Goal: Task Accomplishment & Management: Complete application form

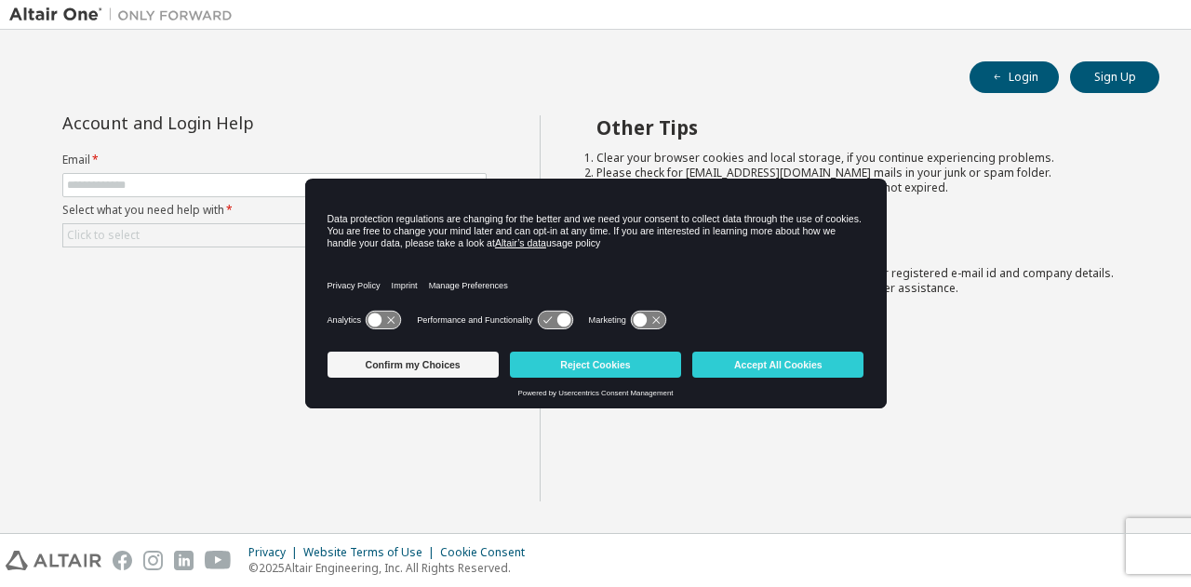
click at [896, 117] on h2 "Other Tips" at bounding box center [861, 127] width 530 height 24
click at [1112, 74] on button "Sign Up" at bounding box center [1114, 77] width 89 height 32
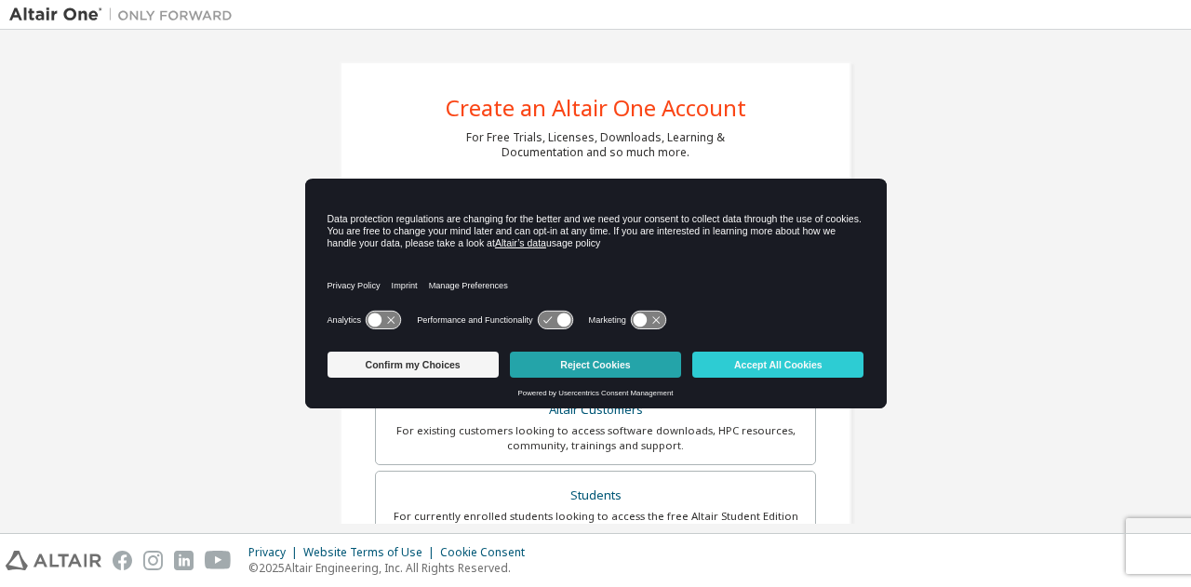
click at [610, 367] on button "Reject Cookies" at bounding box center [595, 365] width 171 height 26
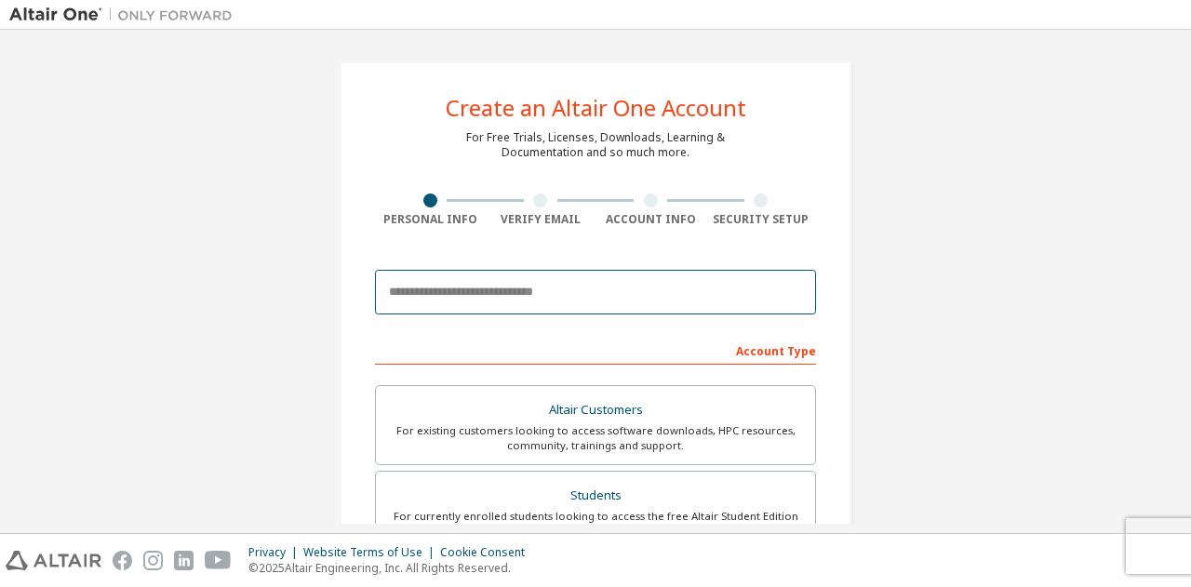
click at [479, 292] on input "email" at bounding box center [595, 292] width 441 height 45
type input "**********"
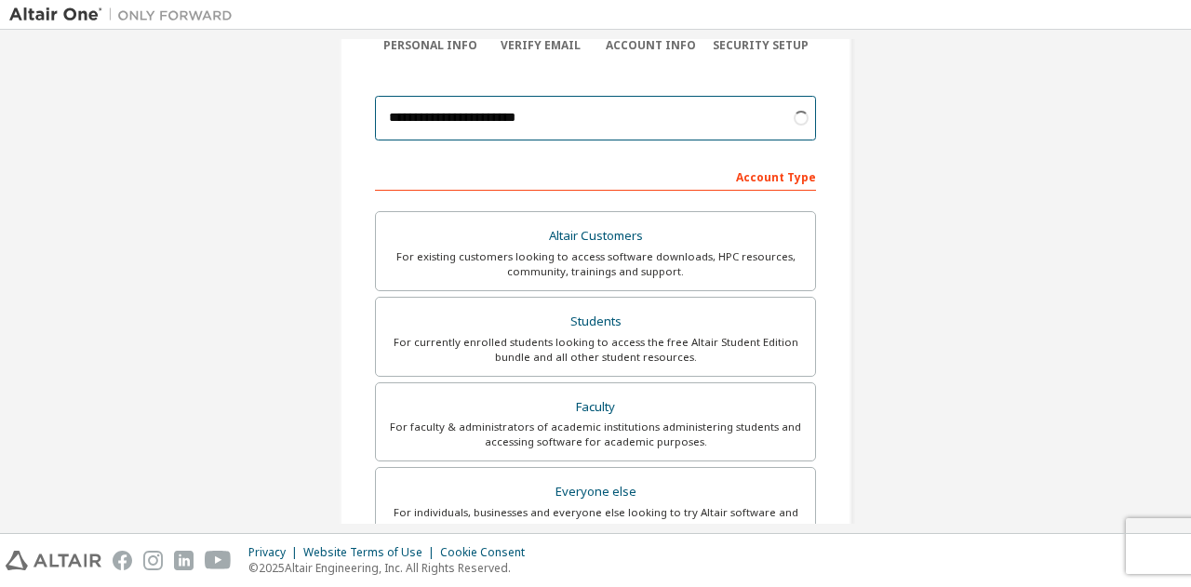
scroll to position [186, 0]
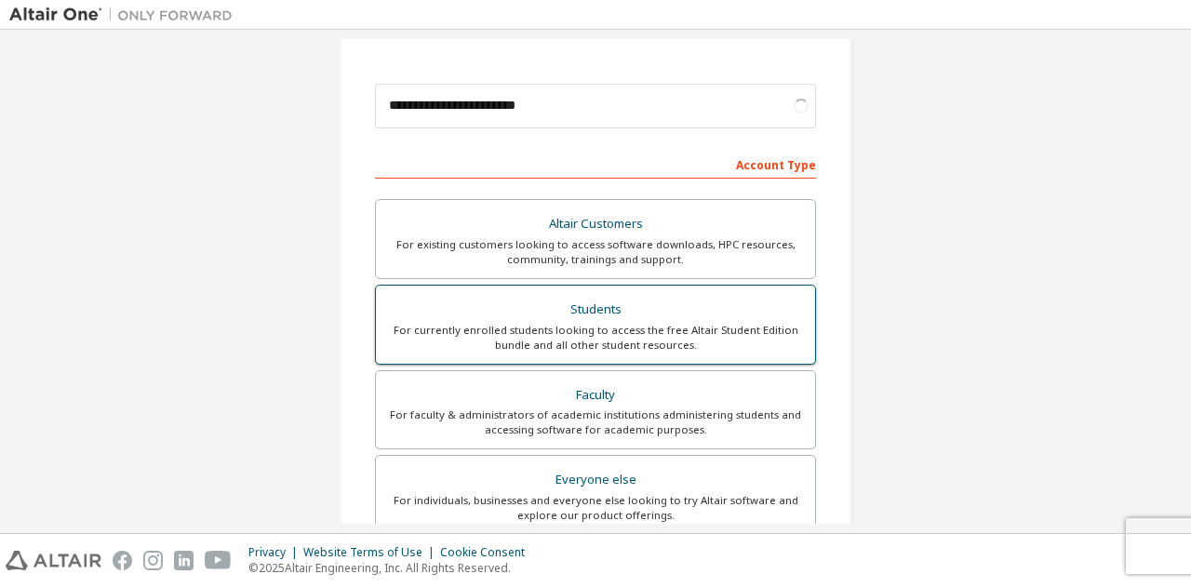
click at [661, 310] on div "Students" at bounding box center [595, 310] width 417 height 26
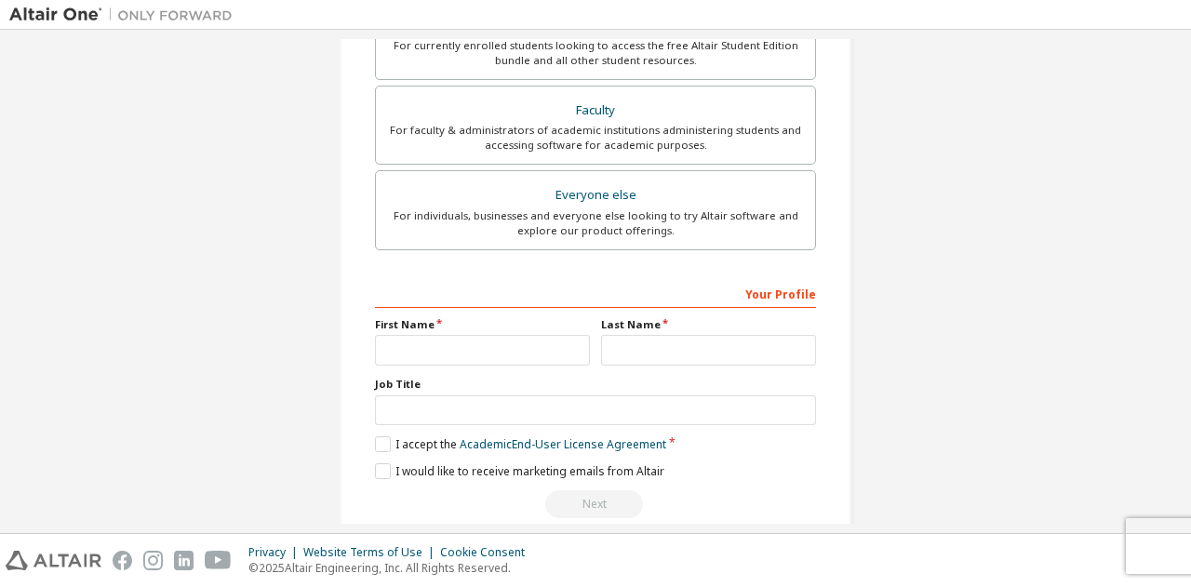
scroll to position [495, 0]
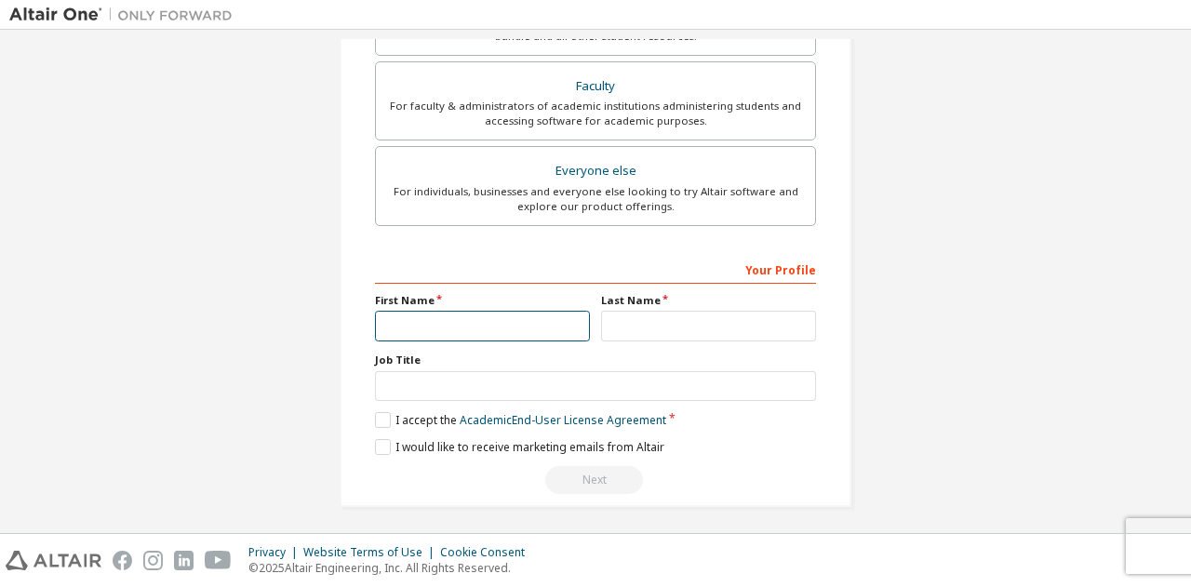
click at [413, 315] on input "text" at bounding box center [482, 326] width 215 height 31
type input "***"
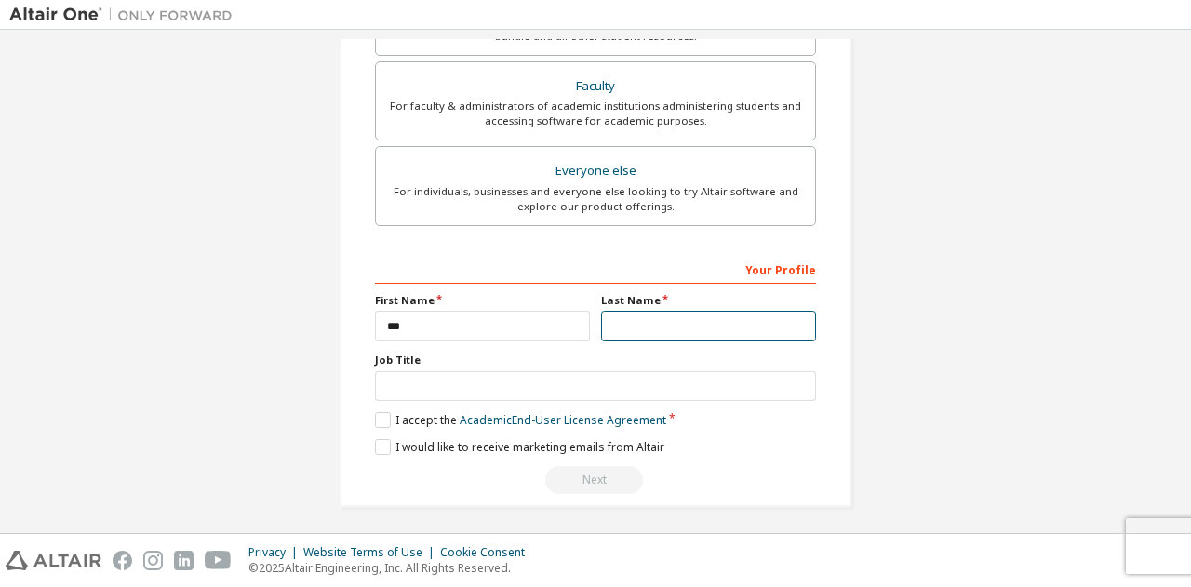
click at [670, 311] on input "text" at bounding box center [708, 326] width 215 height 31
type input "*********"
click at [506, 354] on label "Job Title" at bounding box center [595, 360] width 441 height 15
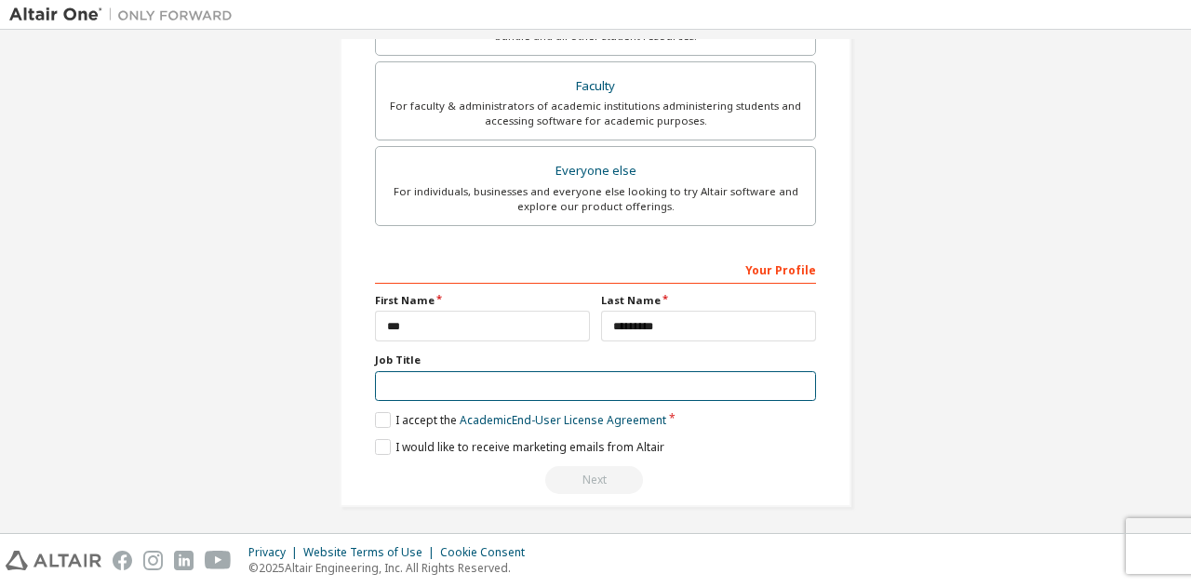
click at [505, 371] on input "text" at bounding box center [595, 386] width 441 height 31
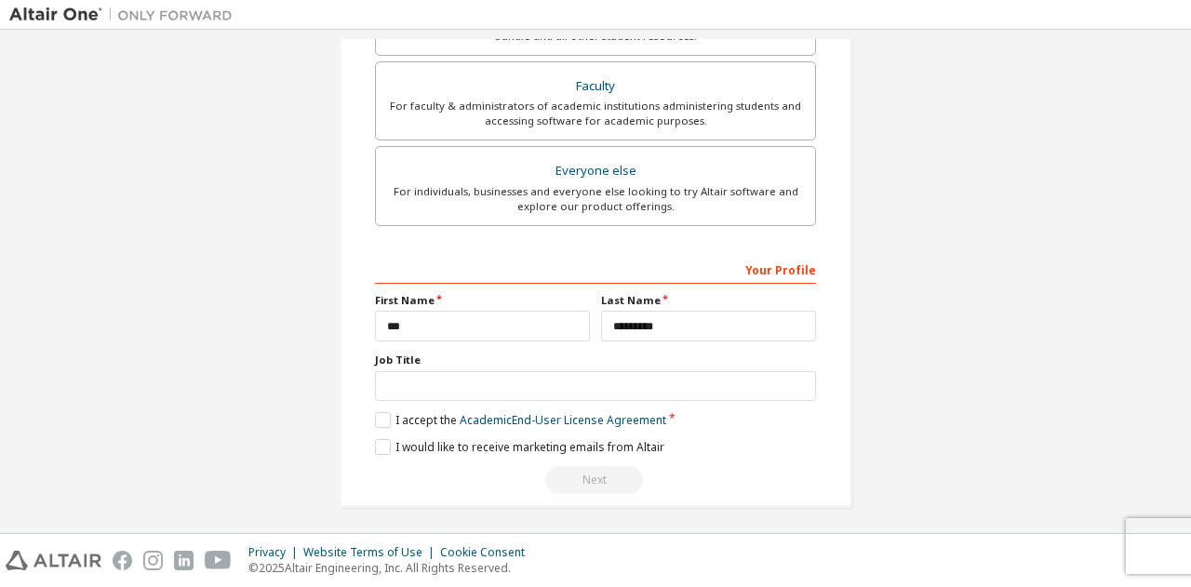
click at [823, 451] on div "**********" at bounding box center [596, 36] width 512 height 941
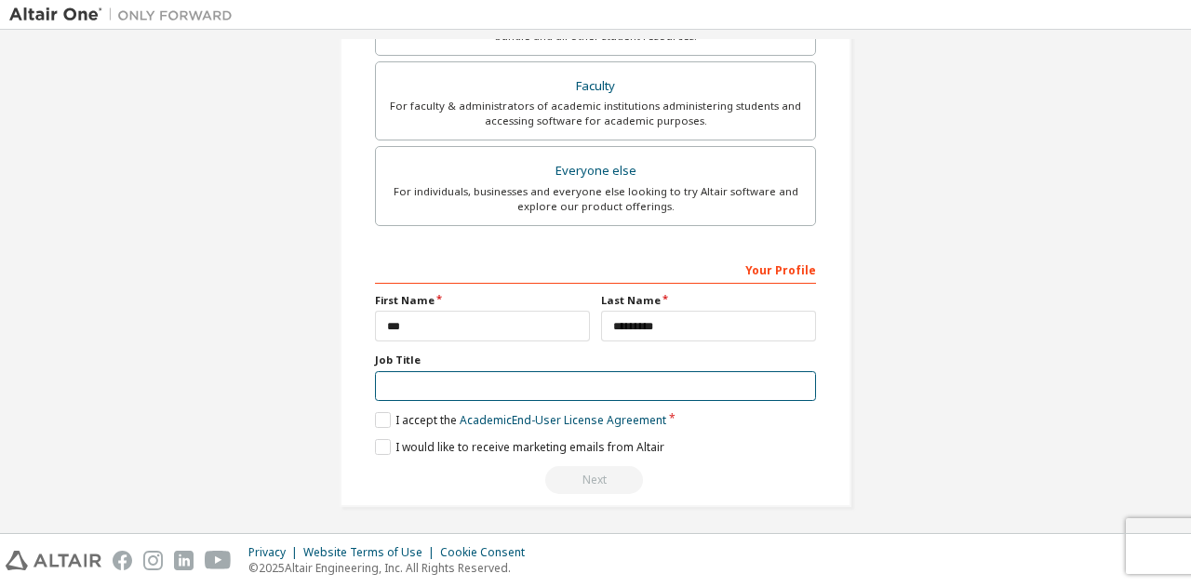
click at [439, 379] on input "text" at bounding box center [595, 386] width 441 height 31
type input "*"
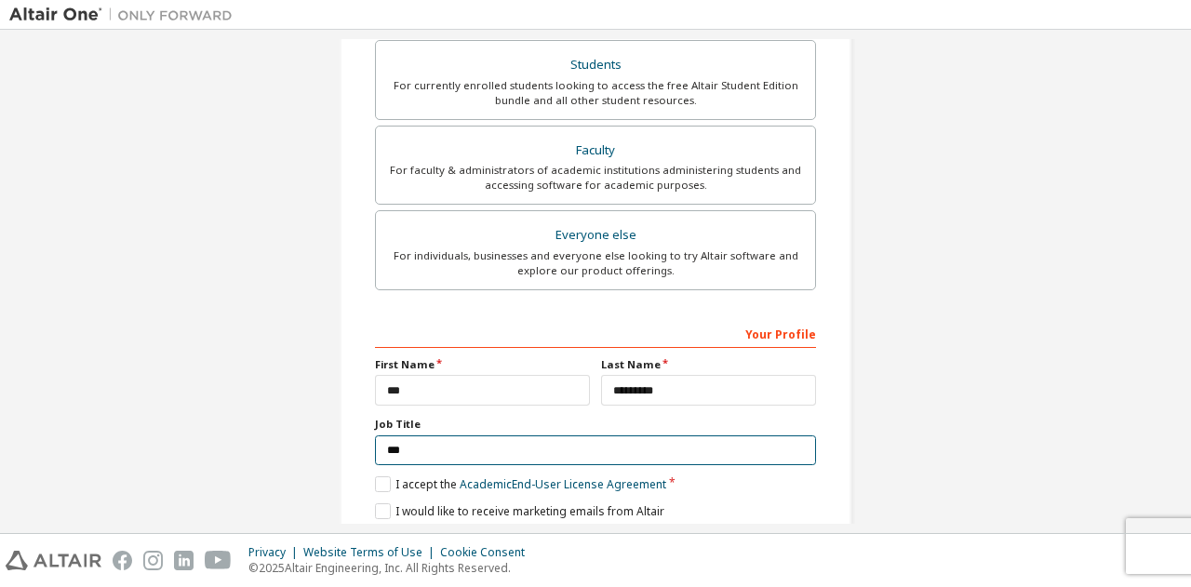
scroll to position [402, 0]
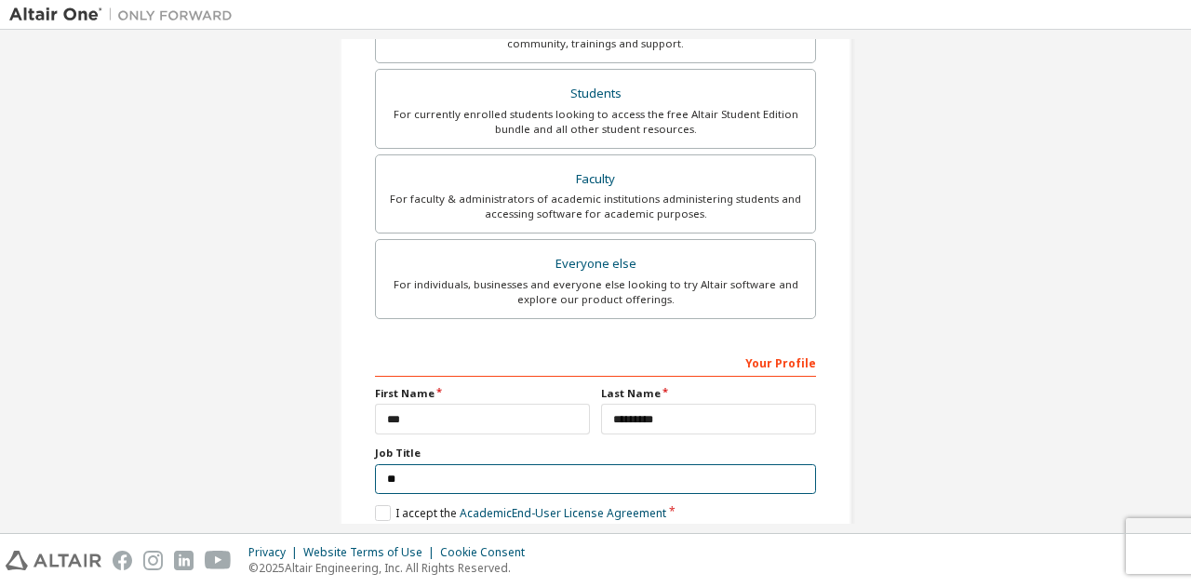
type input "*"
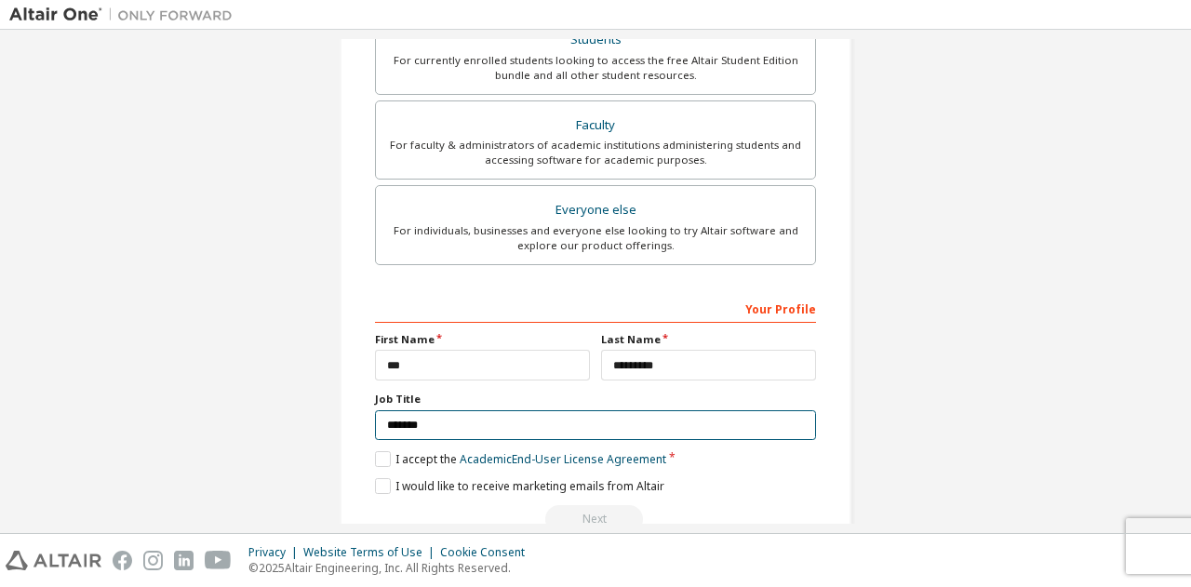
scroll to position [495, 0]
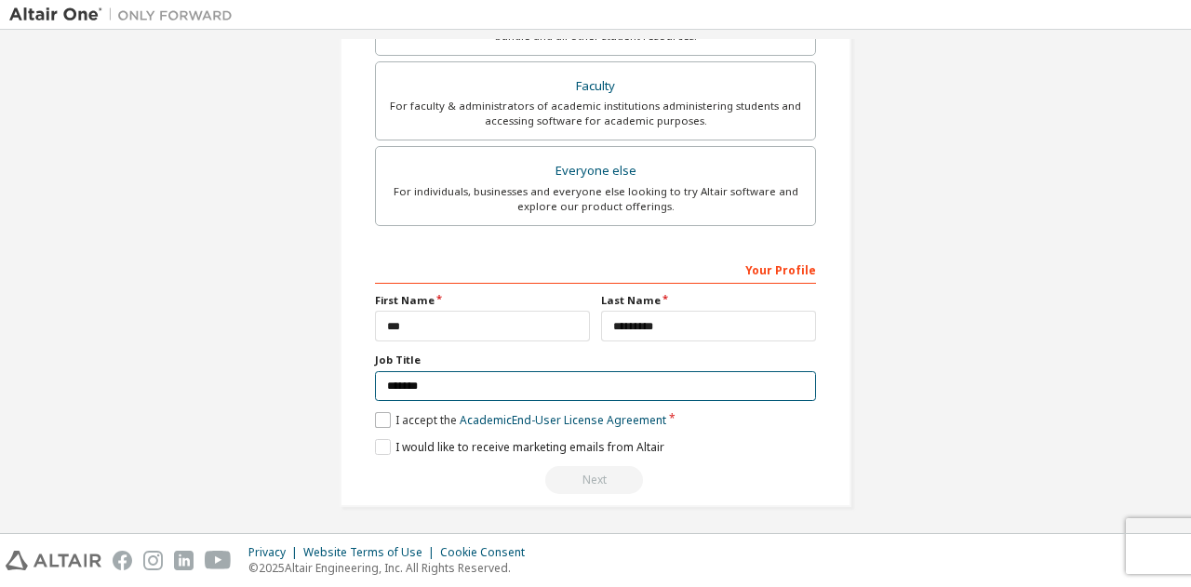
type input "*******"
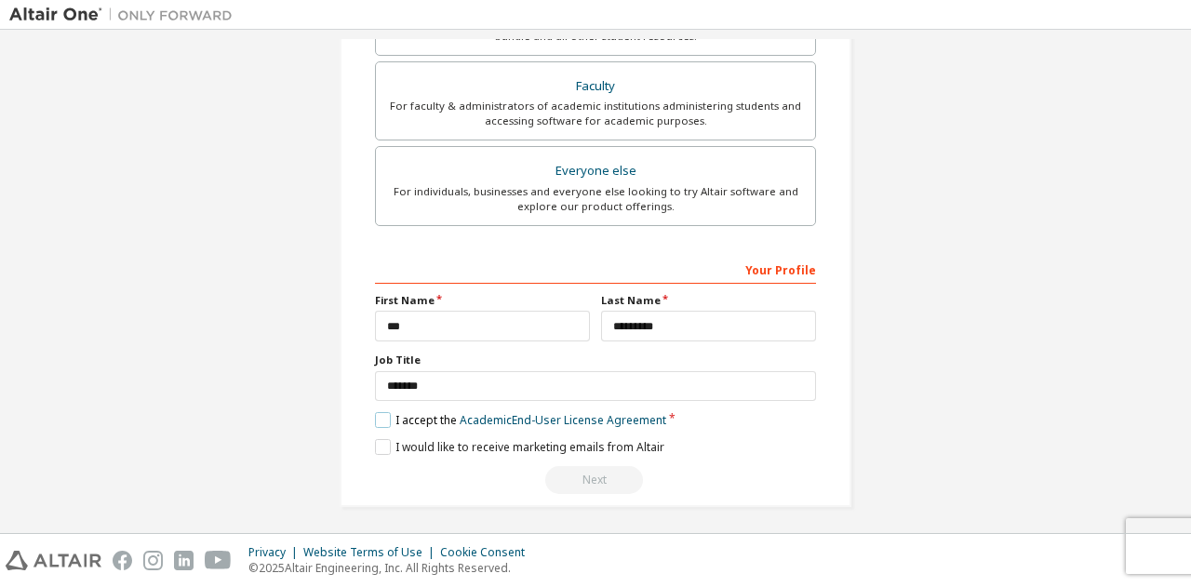
click at [377, 412] on label "I accept the Academic End-User License Agreement" at bounding box center [520, 420] width 291 height 16
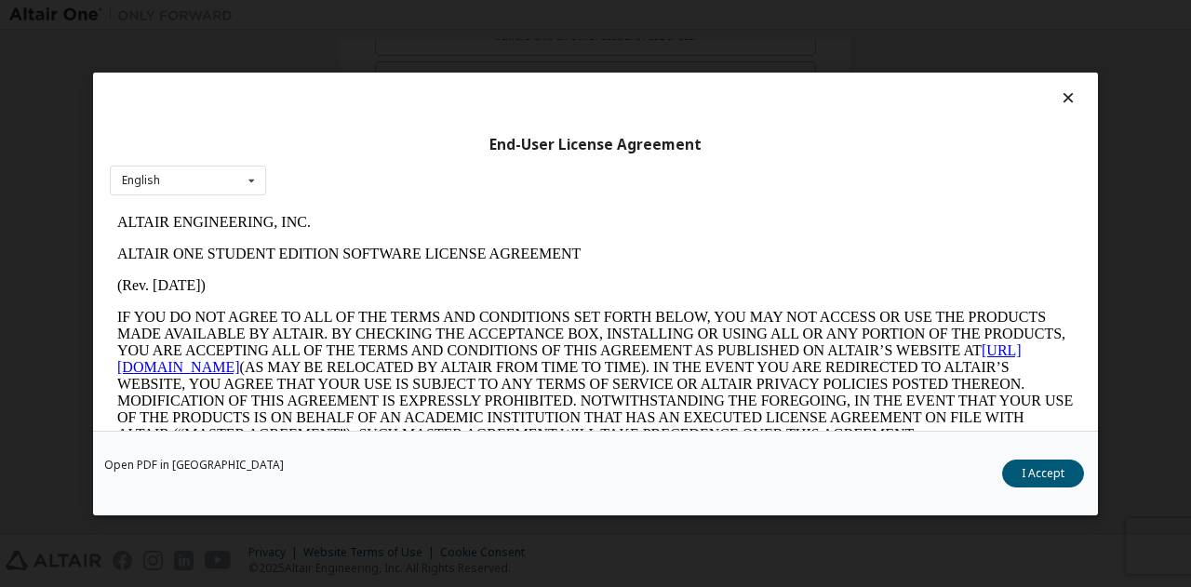
scroll to position [0, 0]
click at [1041, 459] on div "Open PDF in New Tab I Accept" at bounding box center [595, 472] width 1005 height 85
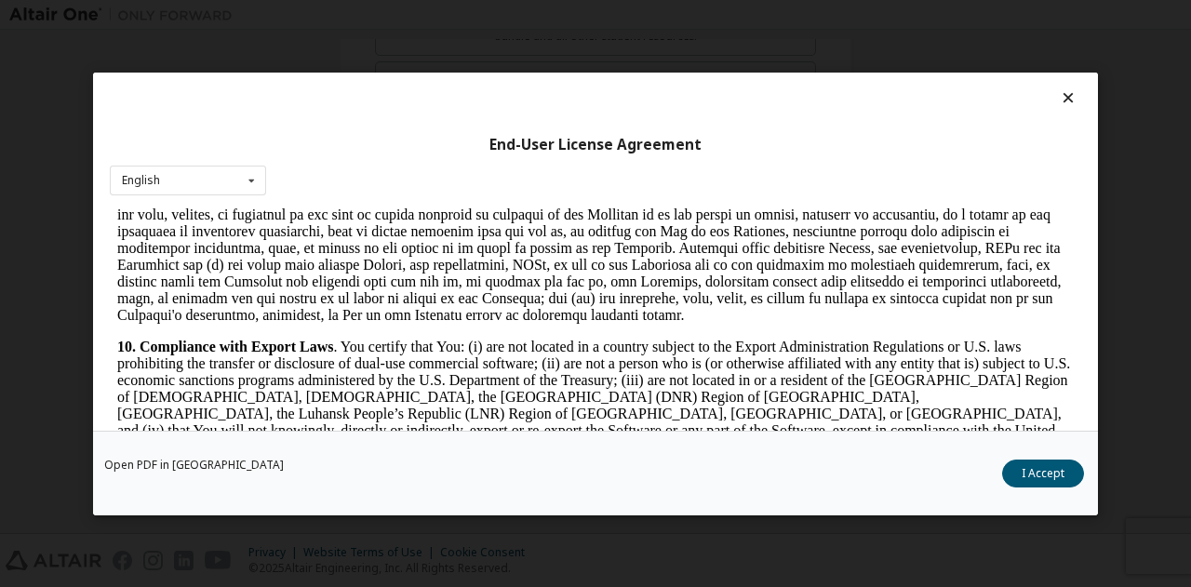
scroll to position [2884, 0]
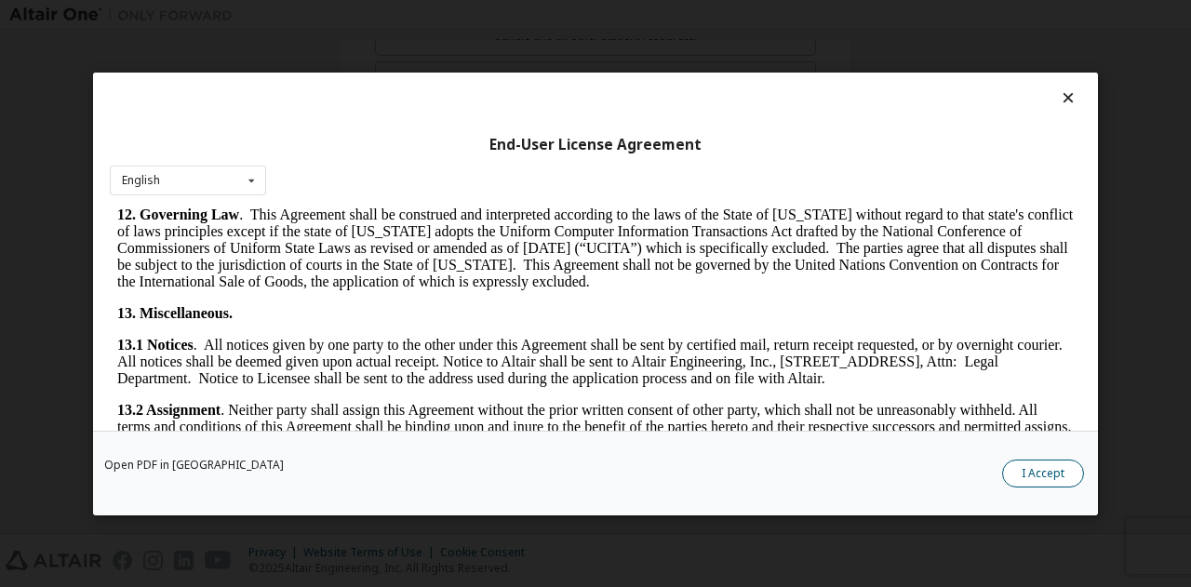
click at [1060, 466] on button "I Accept" at bounding box center [1043, 473] width 82 height 28
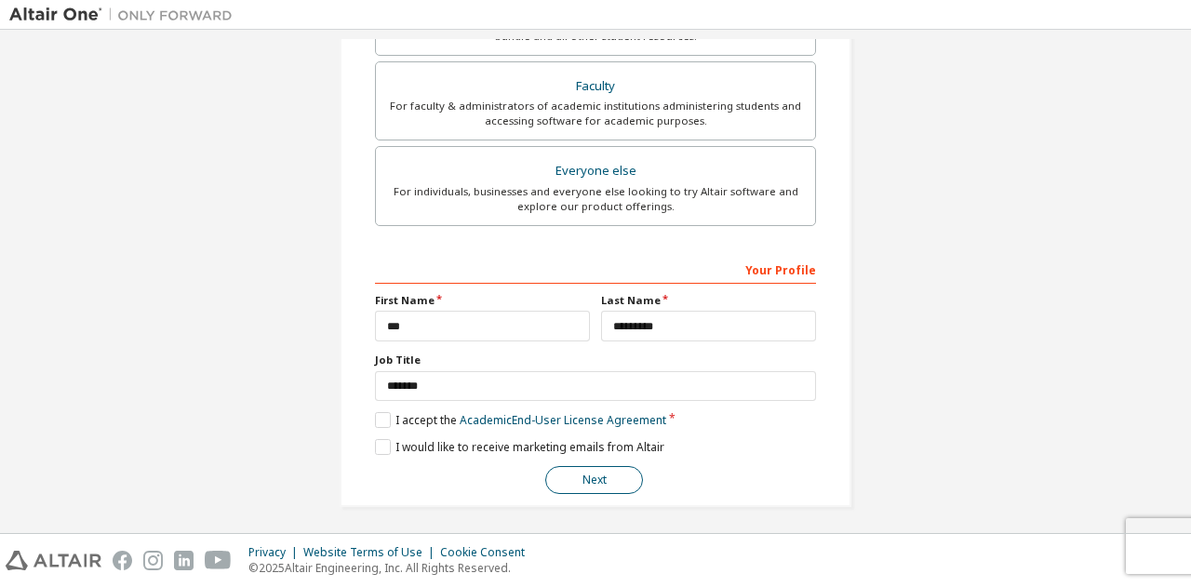
click at [623, 471] on button "Next" at bounding box center [594, 480] width 98 height 28
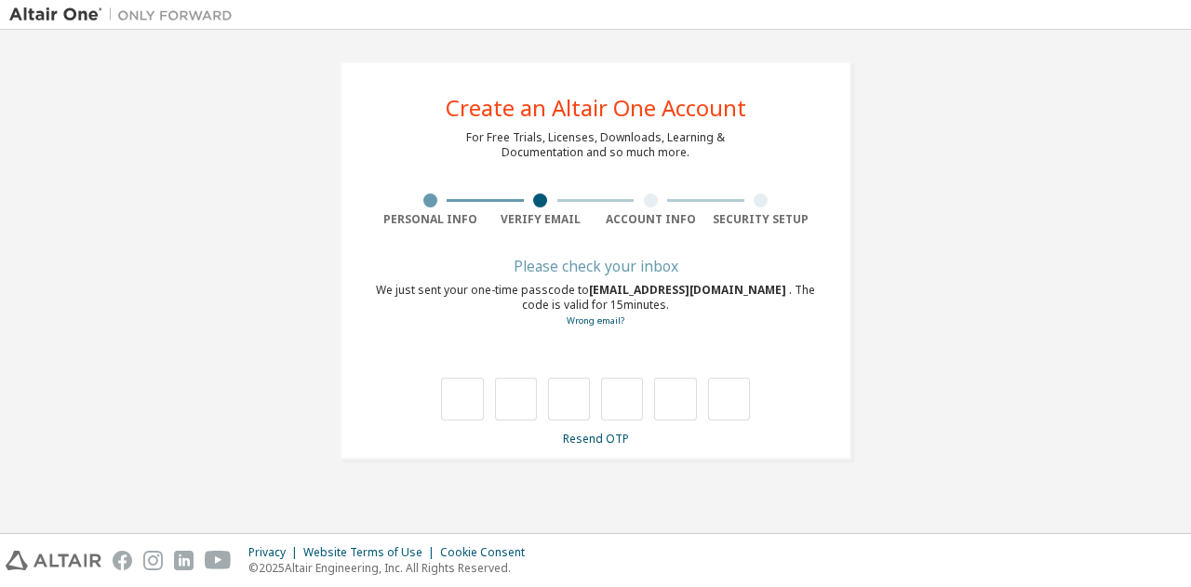
type input "*"
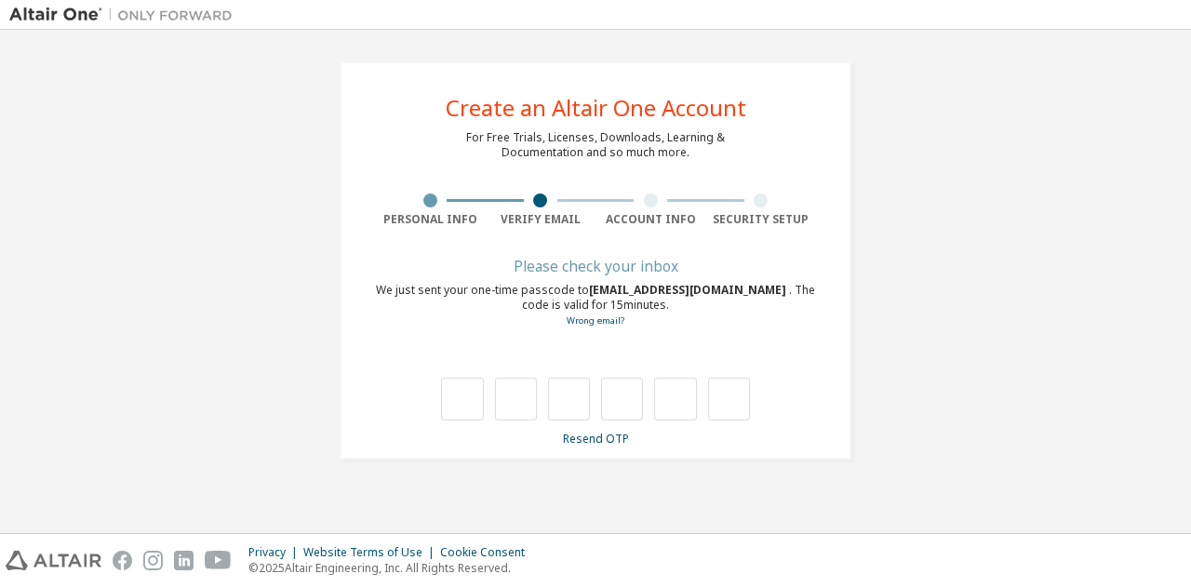
type input "*"
